Goal: Navigation & Orientation: Understand site structure

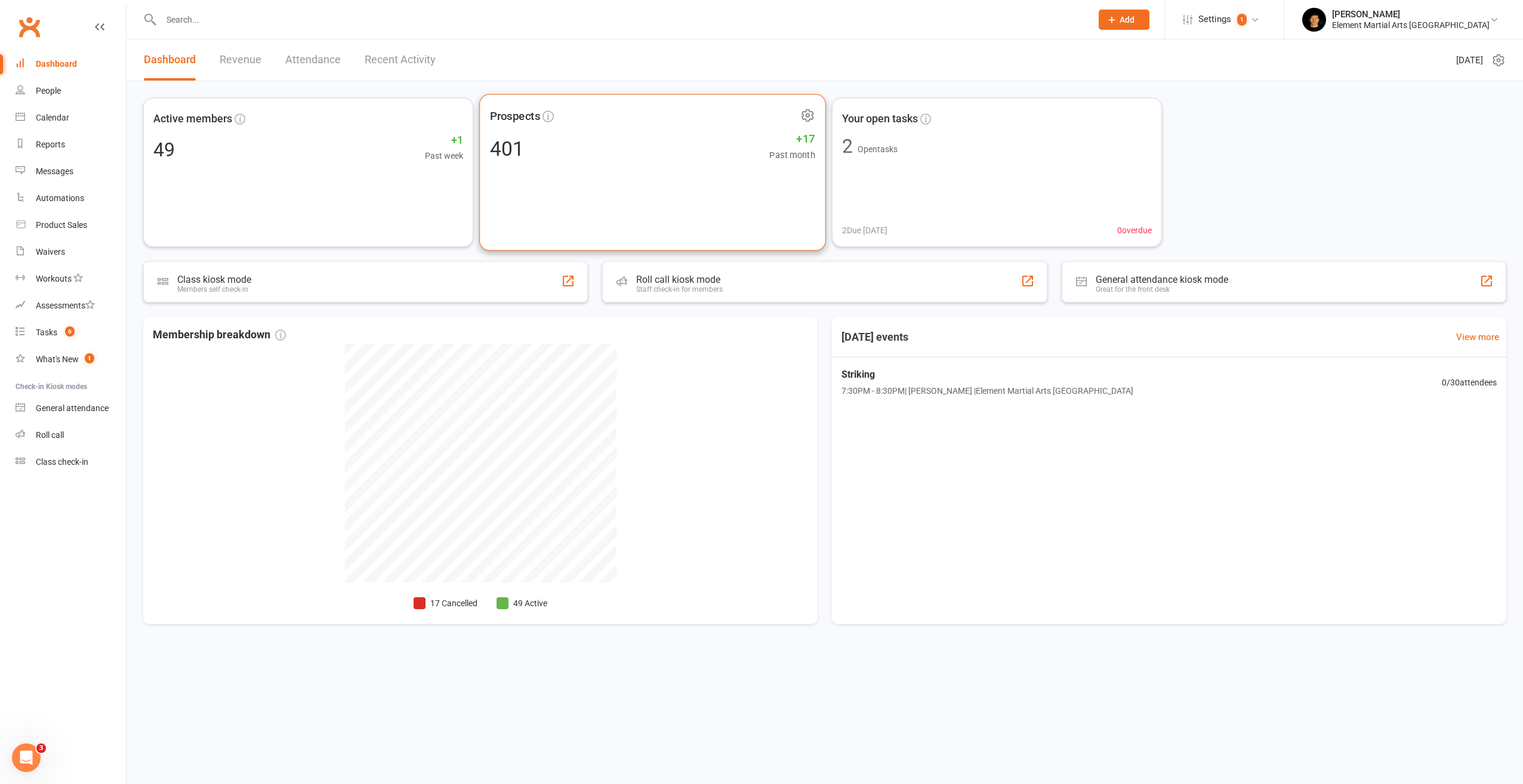
click at [680, 192] on div "Prospects 401 +17 Past month" at bounding box center [652, 173] width 347 height 157
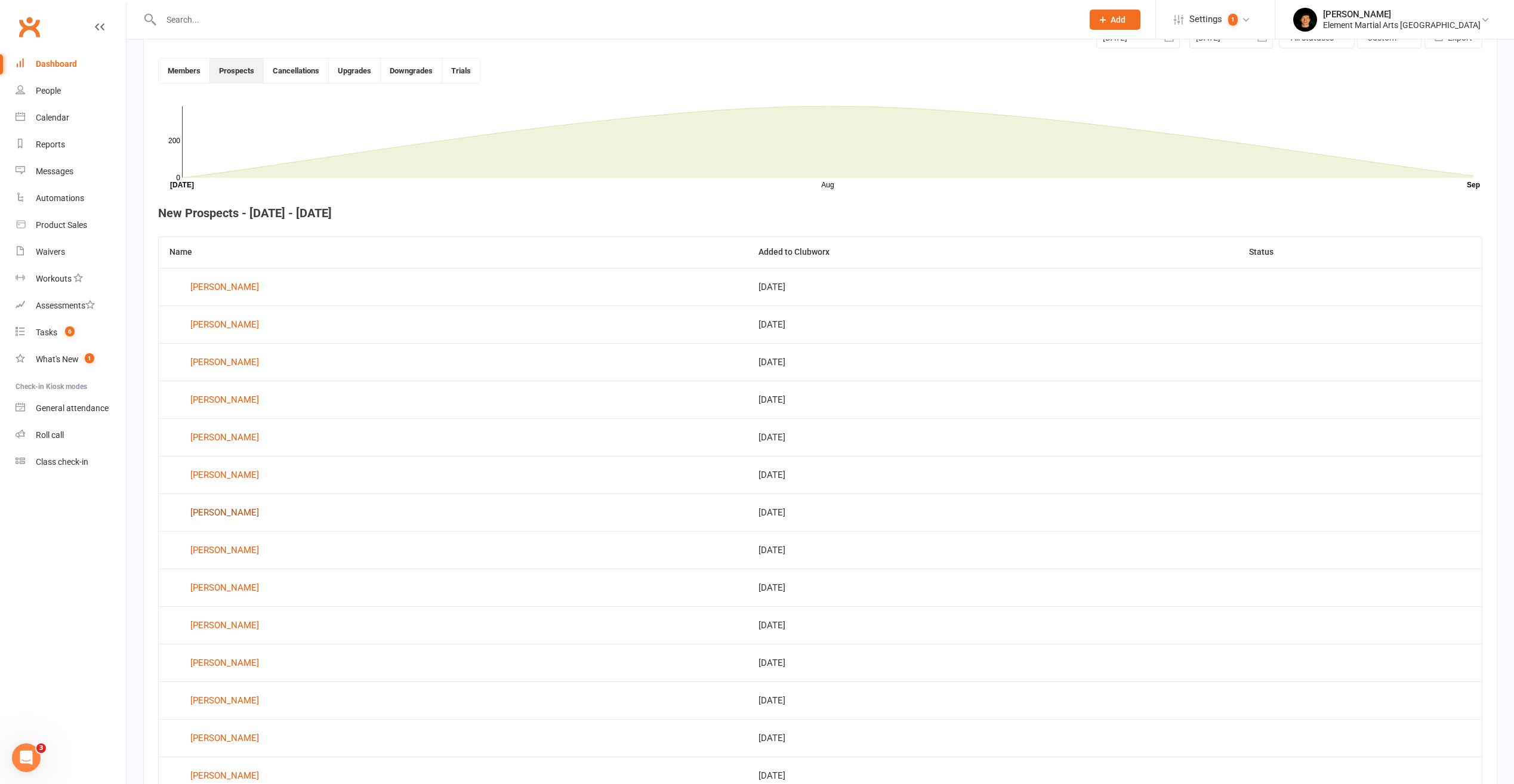
scroll to position [326, 0]
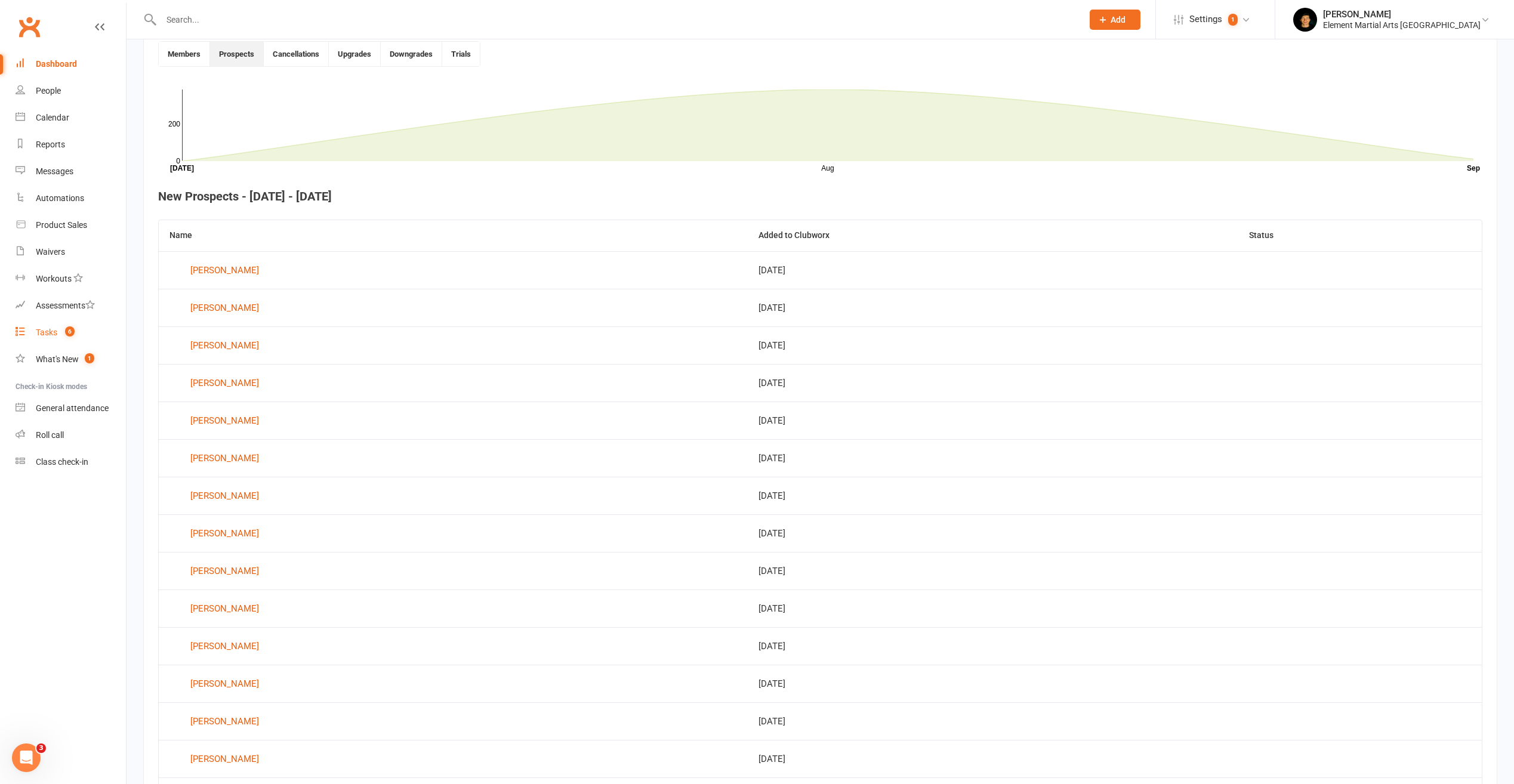
click at [62, 327] on link "Tasks 6" at bounding box center [70, 332] width 111 height 27
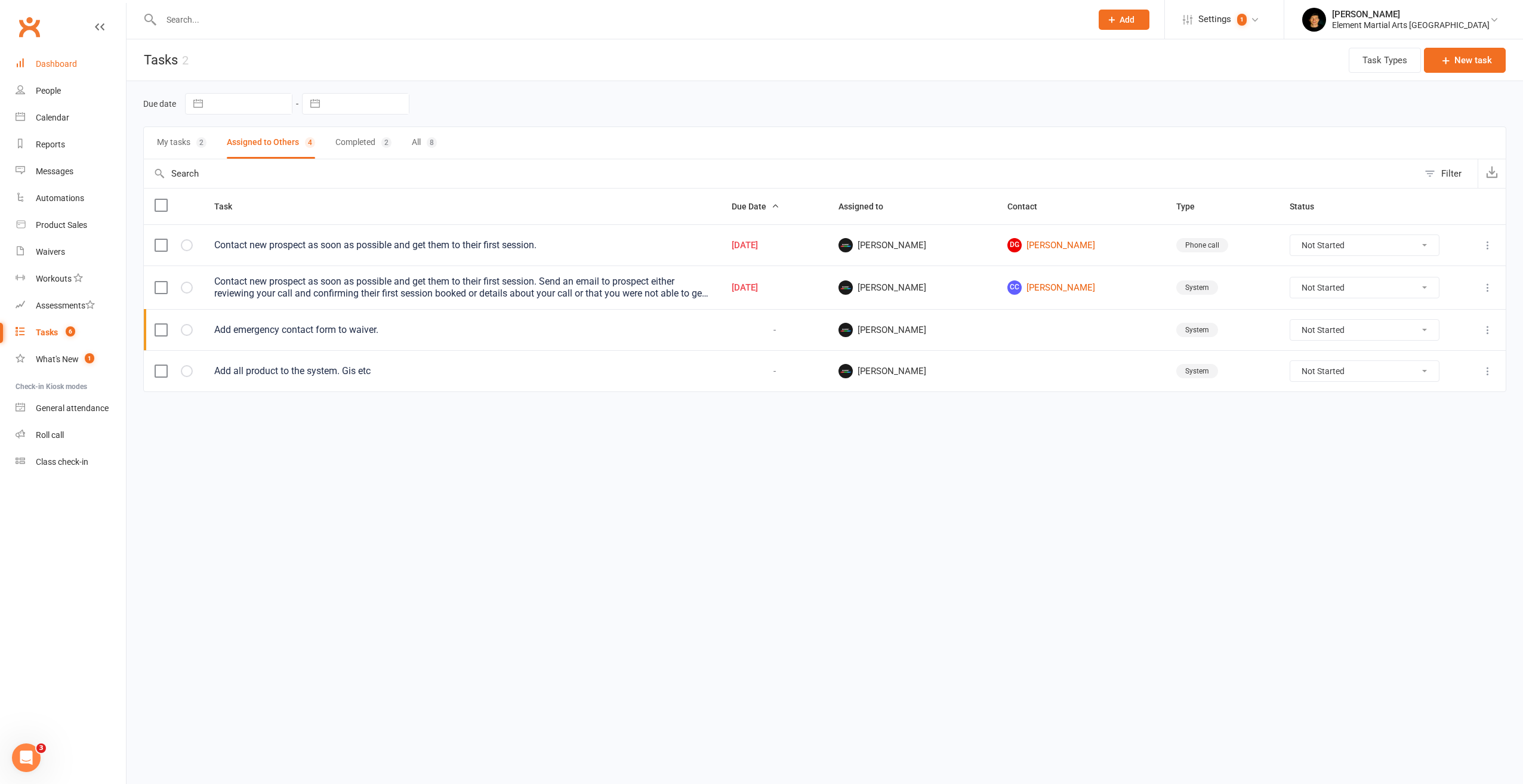
click at [73, 57] on link "Dashboard" at bounding box center [70, 64] width 111 height 27
